Goal: Navigation & Orientation: Find specific page/section

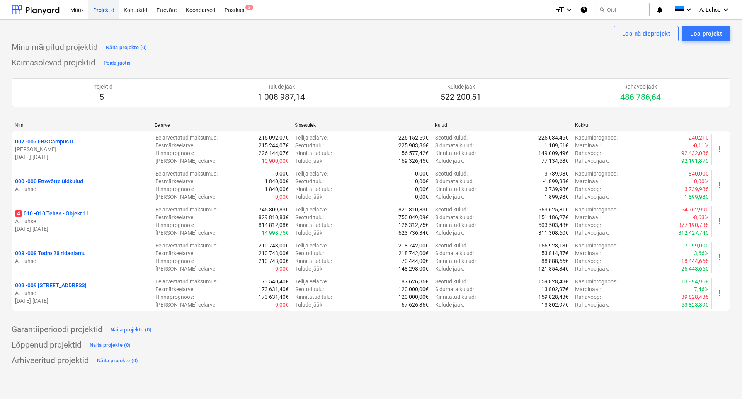
click at [106, 17] on div "Projektid" at bounding box center [103, 10] width 31 height 20
click at [80, 12] on div "Müük" at bounding box center [77, 10] width 23 height 20
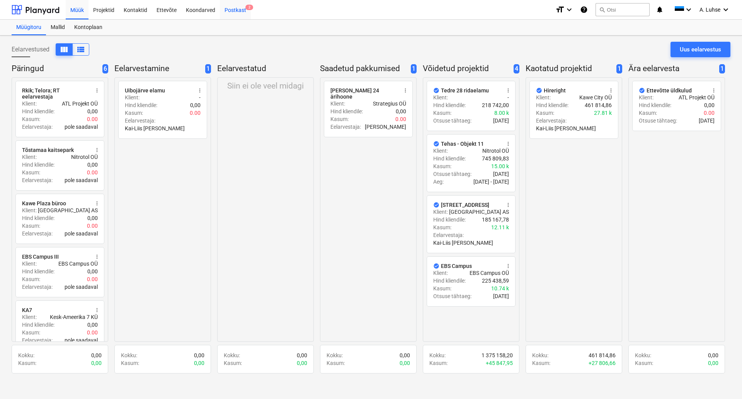
click at [232, 4] on div "Postkast 2" at bounding box center [235, 10] width 31 height 20
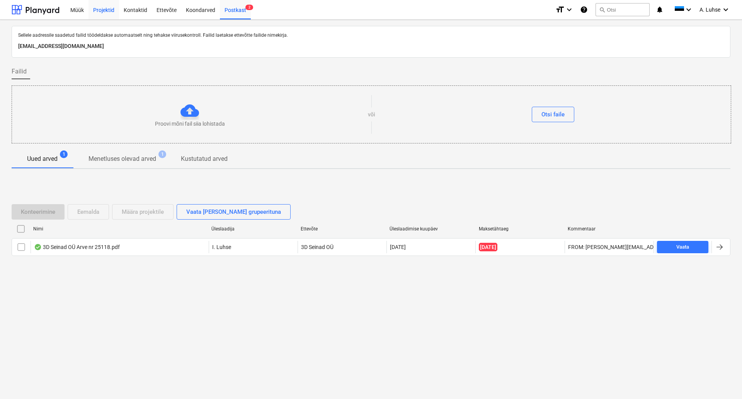
click at [104, 12] on div "Projektid" at bounding box center [103, 10] width 31 height 20
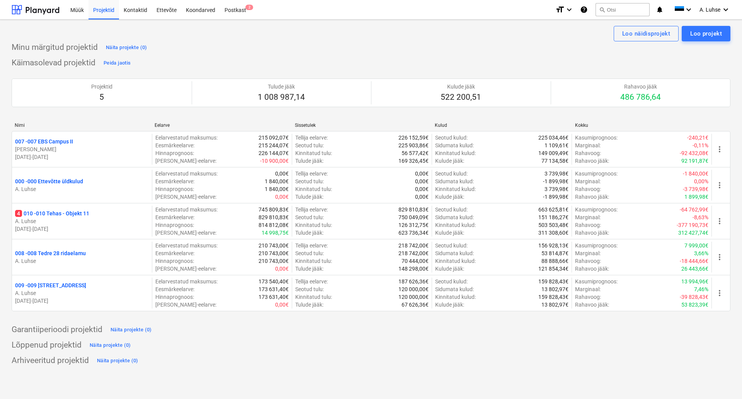
click at [360, 376] on div "Loo näidisprojekt Loo projekt Minu märgitud projektid Näita projekte (0) Käimas…" at bounding box center [371, 209] width 742 height 379
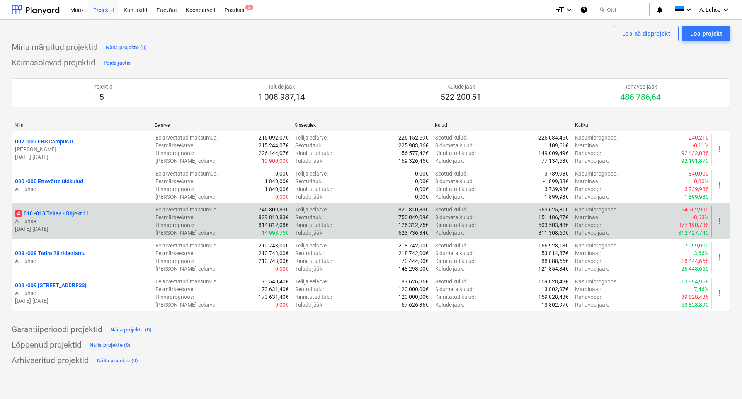
click at [83, 214] on p "4 010 - 010 Tehas - Objekt 11" at bounding box center [52, 213] width 74 height 8
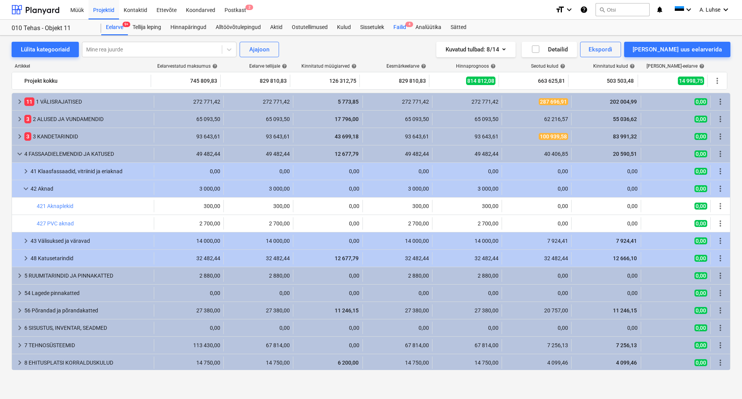
click at [404, 28] on div "Failid 4" at bounding box center [400, 27] width 22 height 15
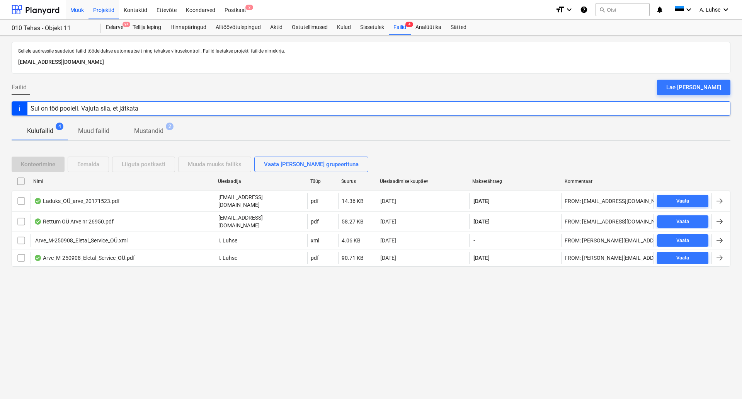
click at [77, 10] on div "Müük" at bounding box center [77, 10] width 23 height 20
